Goal: Information Seeking & Learning: Learn about a topic

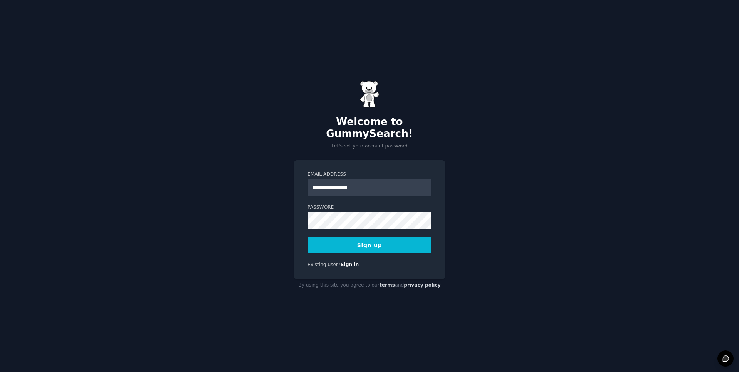
type input "**********"
click at [376, 242] on button "Sign up" at bounding box center [369, 245] width 124 height 16
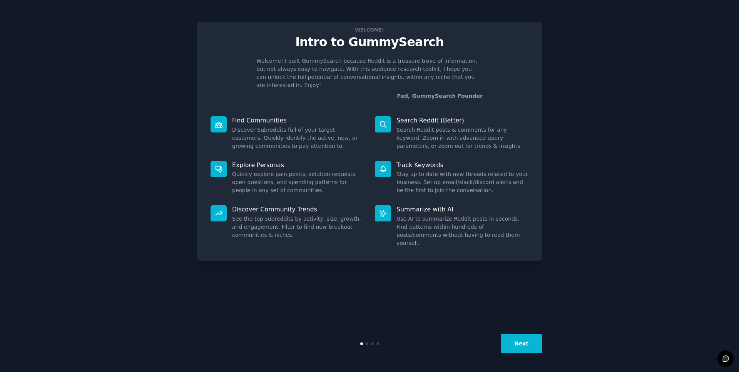
click at [519, 345] on button "Next" at bounding box center [521, 343] width 41 height 19
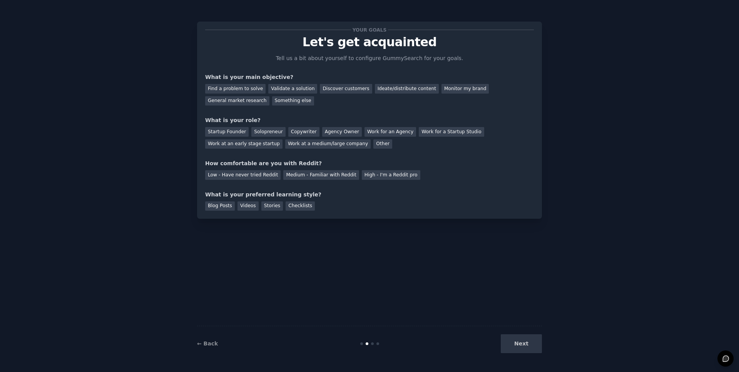
click at [517, 344] on div "Next" at bounding box center [484, 343] width 115 height 19
click at [321, 173] on div "Medium - Familiar with Reddit" at bounding box center [320, 175] width 75 height 10
click at [260, 132] on div "Solopreneur" at bounding box center [268, 132] width 34 height 10
click at [335, 130] on div "Agency Owner" at bounding box center [342, 132] width 40 height 10
click at [259, 135] on div "Solopreneur" at bounding box center [268, 132] width 34 height 10
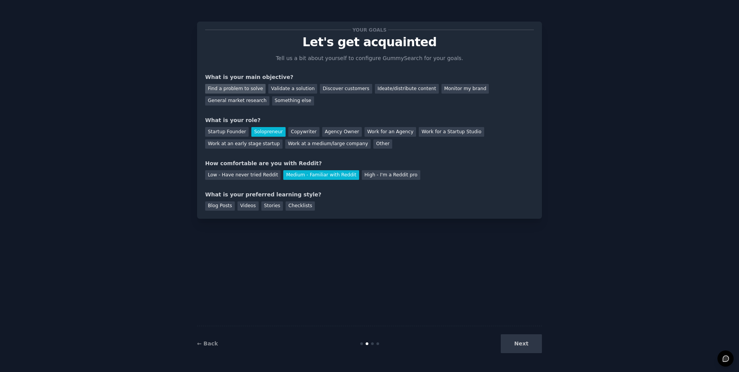
click at [239, 90] on div "Find a problem to solve" at bounding box center [235, 89] width 60 height 10
click at [525, 342] on div "Next" at bounding box center [484, 343] width 115 height 19
click at [226, 207] on div "Blog Posts" at bounding box center [220, 206] width 30 height 10
click at [248, 207] on div "Videos" at bounding box center [247, 206] width 21 height 10
click at [215, 207] on div "Blog Posts" at bounding box center [220, 206] width 30 height 10
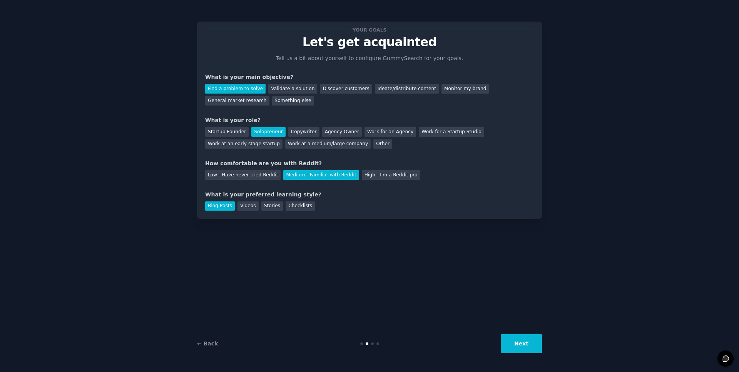
click at [521, 338] on button "Next" at bounding box center [521, 343] width 41 height 19
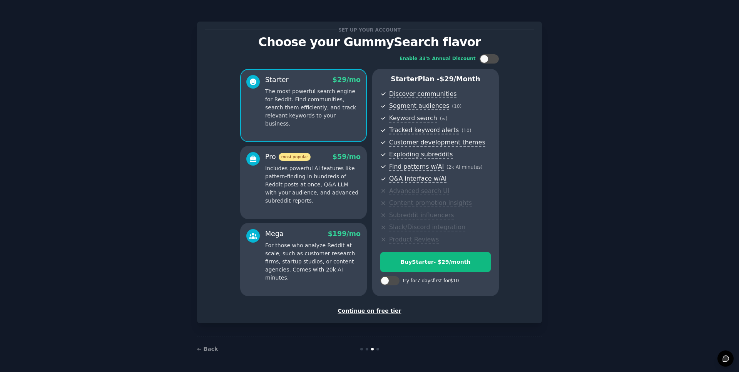
click at [379, 312] on div "Continue on free tier" at bounding box center [369, 311] width 329 height 8
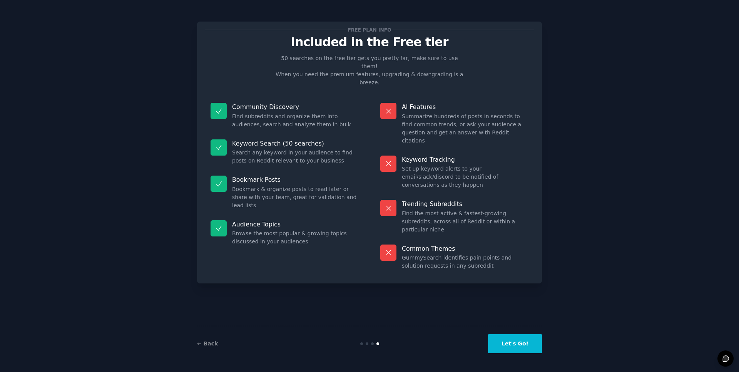
click at [507, 344] on button "Let's Go!" at bounding box center [515, 343] width 54 height 19
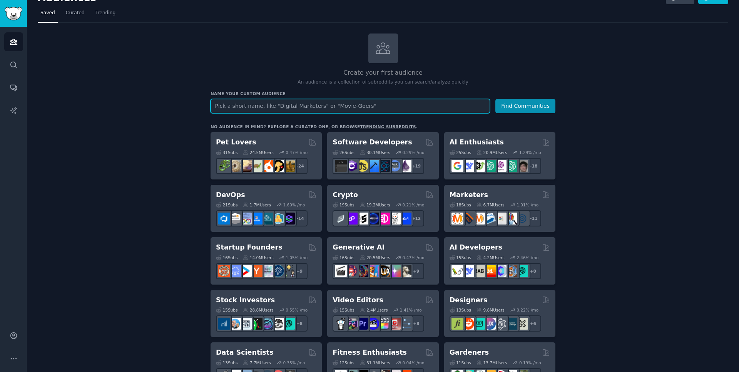
scroll to position [11, 0]
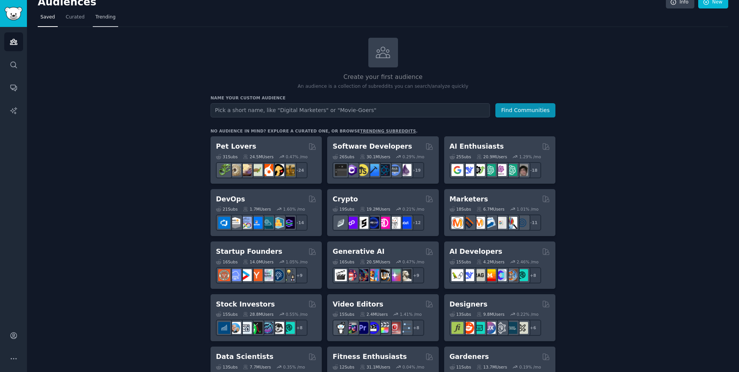
click at [109, 21] on link "Trending" at bounding box center [105, 19] width 25 height 16
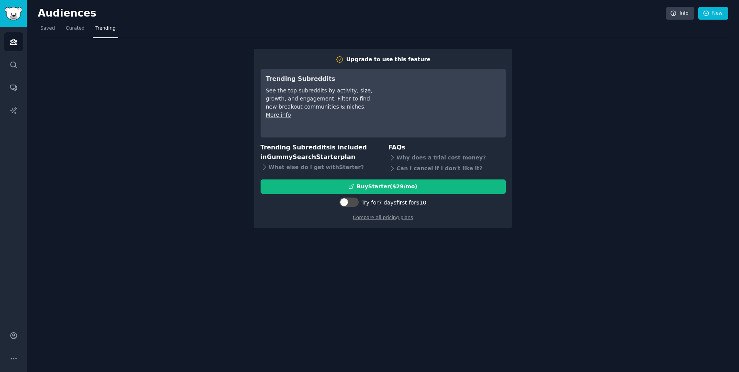
click at [279, 264] on div "Audiences Info New Saved Curated Trending Upgrade to use this feature Trending …" at bounding box center [383, 186] width 712 height 372
click at [43, 27] on span "Saved" at bounding box center [47, 28] width 15 height 7
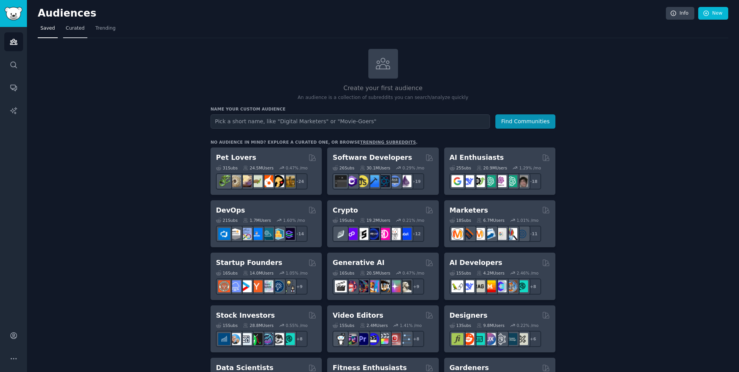
click at [83, 27] on link "Curated" at bounding box center [75, 30] width 24 height 16
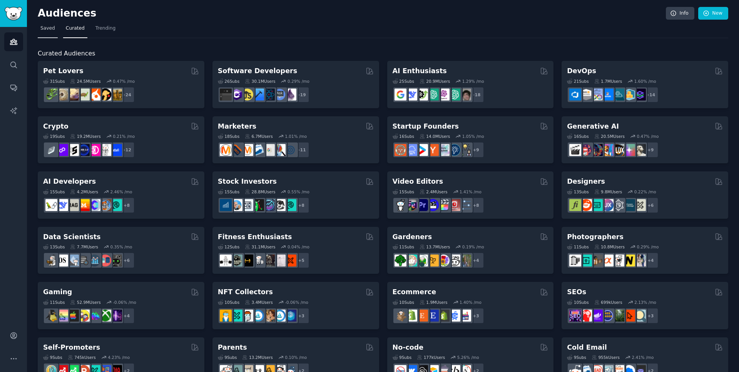
click at [54, 28] on link "Saved" at bounding box center [48, 30] width 20 height 16
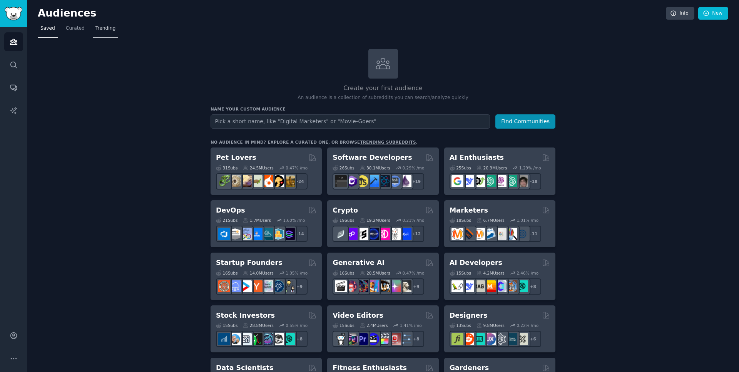
click at [101, 25] on span "Trending" at bounding box center [105, 28] width 20 height 7
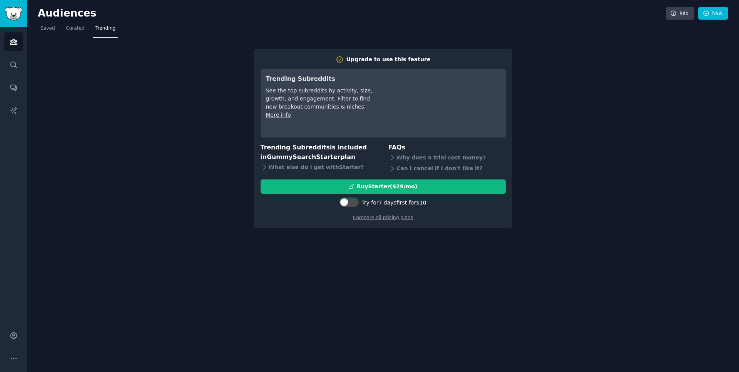
click at [181, 117] on div "Upgrade to use this feature Trending Subreddits See the top subreddits by activ…" at bounding box center [383, 133] width 690 height 190
click at [15, 66] on icon "Sidebar" at bounding box center [13, 65] width 6 height 6
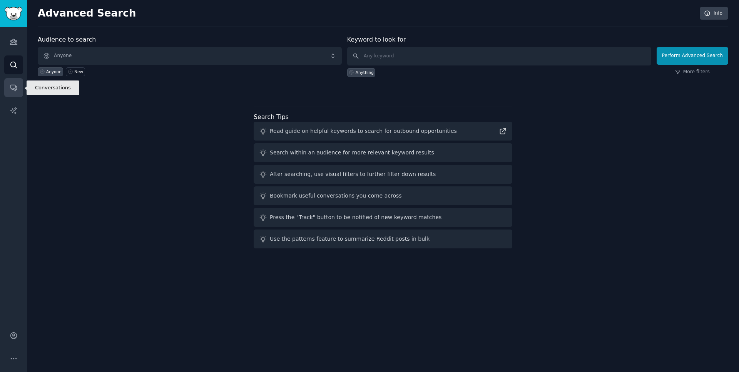
click at [10, 92] on link "Conversations" at bounding box center [13, 87] width 19 height 19
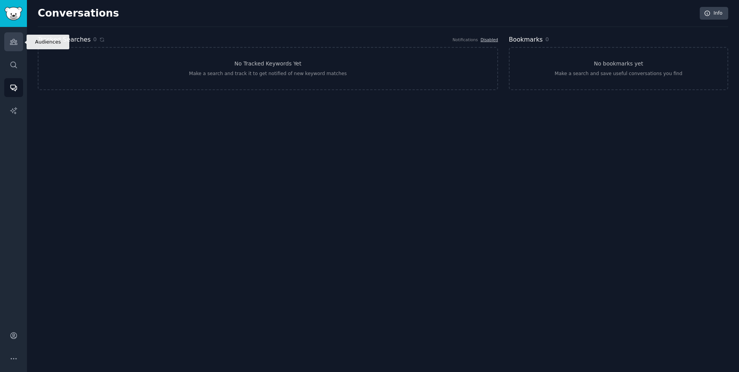
click at [13, 40] on icon "Sidebar" at bounding box center [14, 42] width 8 height 8
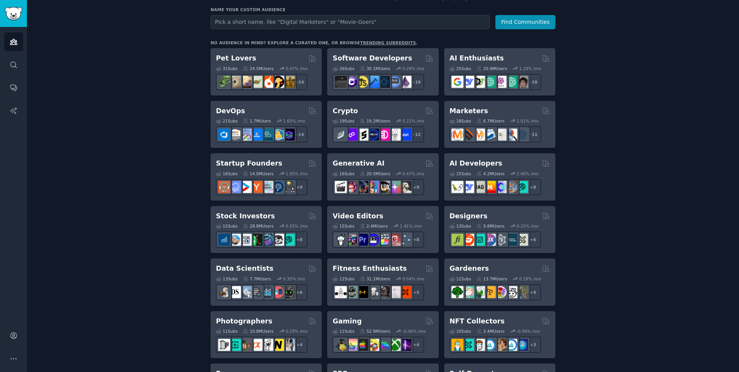
scroll to position [103, 0]
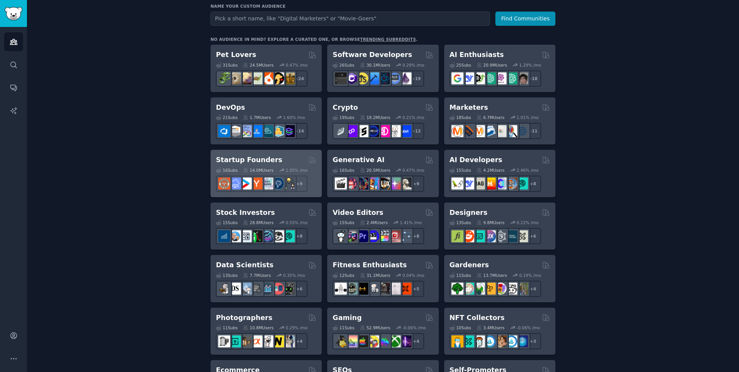
click at [289, 165] on div "16 Sub s 14.0M Users 1.05 % /mo + 9" at bounding box center [266, 178] width 100 height 27
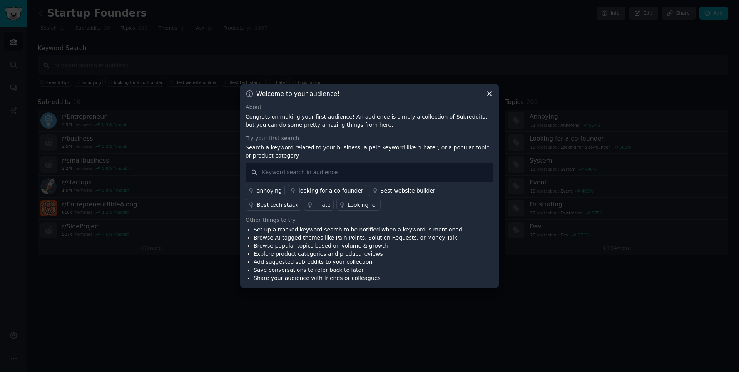
click at [487, 92] on icon at bounding box center [489, 94] width 8 height 8
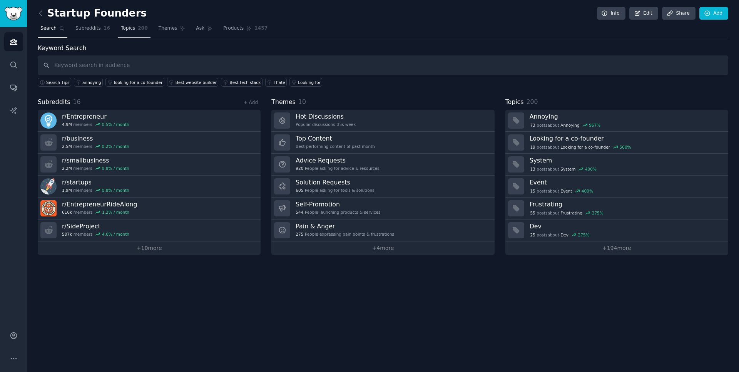
click at [131, 27] on link "Topics 200" at bounding box center [134, 30] width 32 height 16
